Goal: Find specific page/section: Find specific page/section

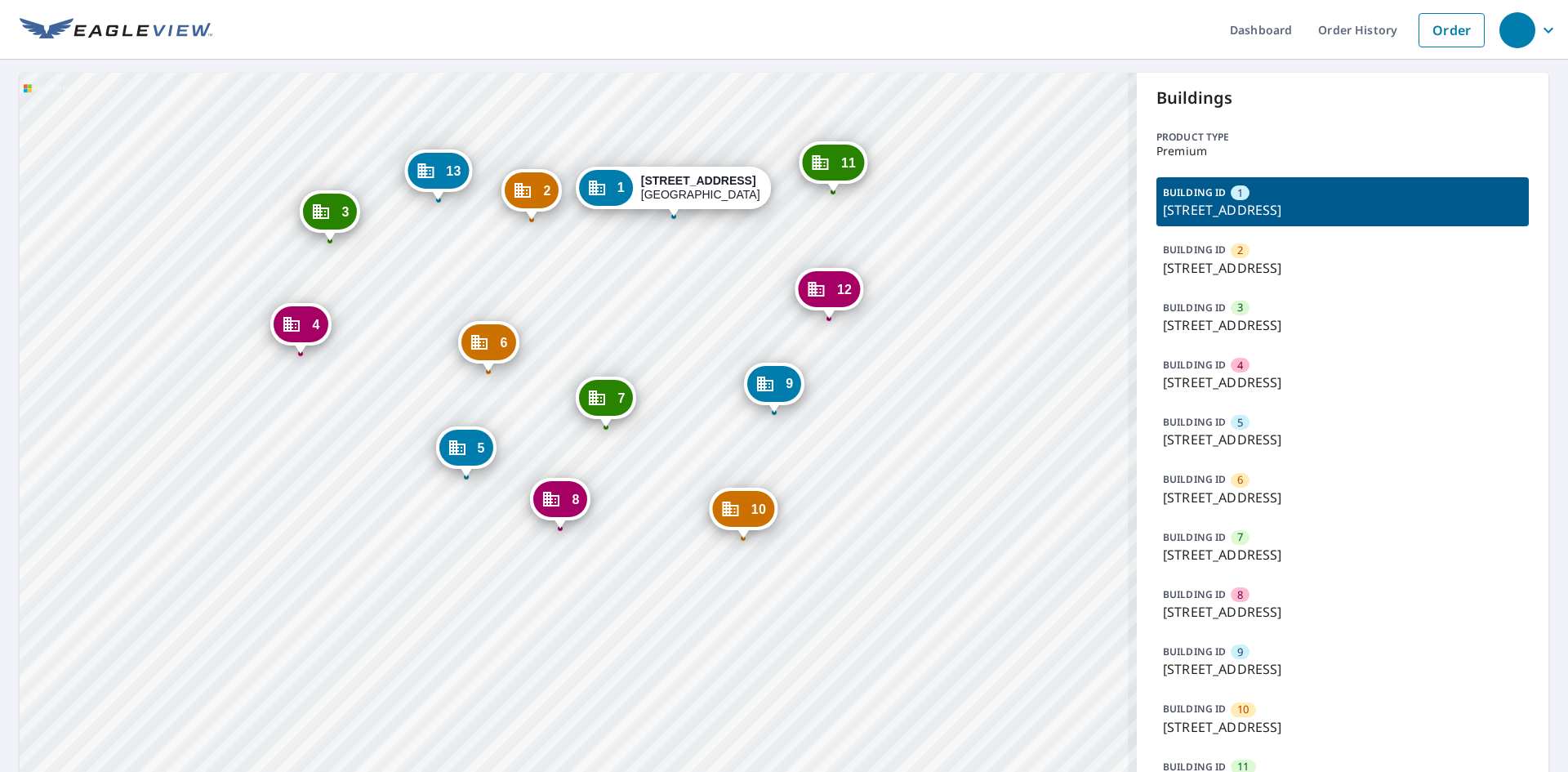
drag, startPoint x: 614, startPoint y: 327, endPoint x: 642, endPoint y: 285, distance: 50.5
click at [642, 285] on div "2 [STREET_ADDRESS] 3 [STREET_ADDRESS] 4 [STREET_ADDRESS] 5 [GEOGRAPHIC_DATA]-61…" at bounding box center [577, 500] width 1117 height 855
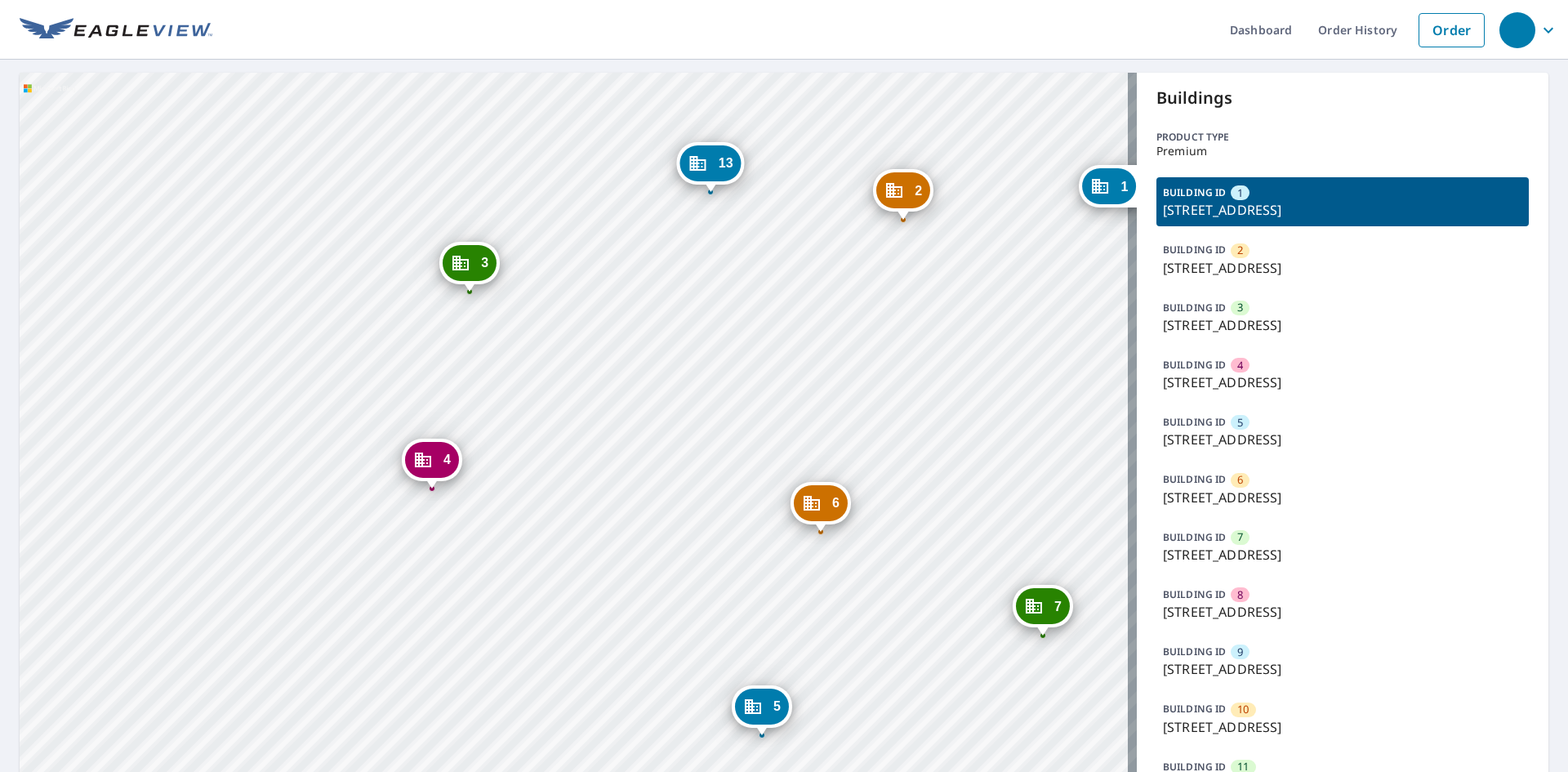
drag, startPoint x: 555, startPoint y: 408, endPoint x: 566, endPoint y: 379, distance: 31.0
click at [566, 379] on div "2 [STREET_ADDRESS] 3 [STREET_ADDRESS] 4 [STREET_ADDRESS] 5 [GEOGRAPHIC_DATA]-61…" at bounding box center [577, 500] width 1117 height 855
